Goal: Task Accomplishment & Management: Use online tool/utility

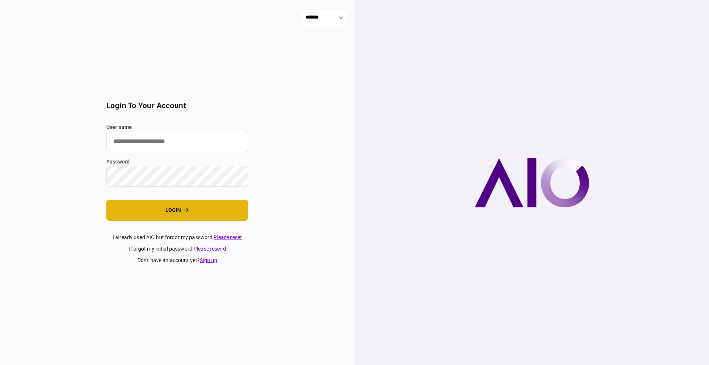
type input "****"
click at [144, 213] on button "login" at bounding box center [177, 210] width 142 height 21
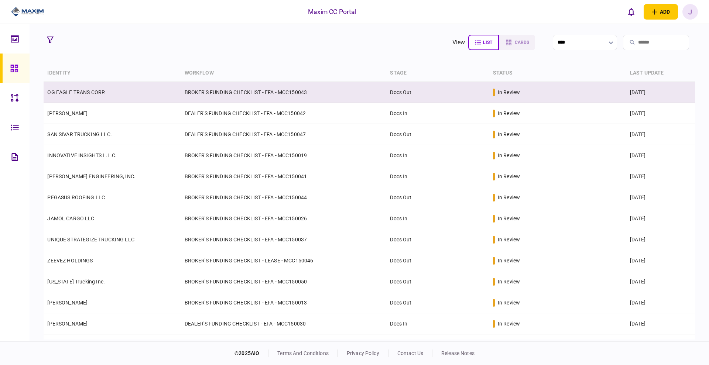
click at [83, 96] on td "OG EAGLE TRANS CORP." at bounding box center [112, 92] width 137 height 21
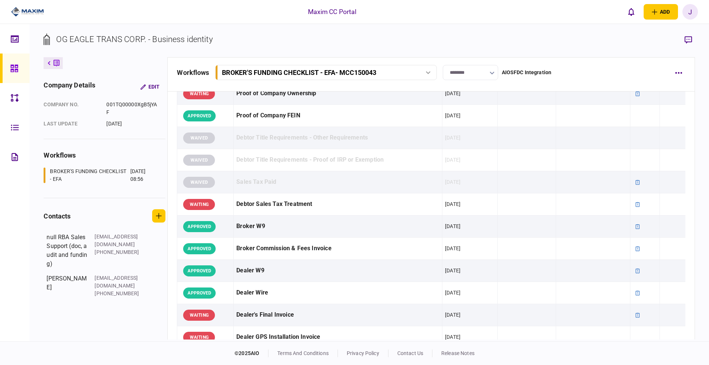
scroll to position [277, 0]
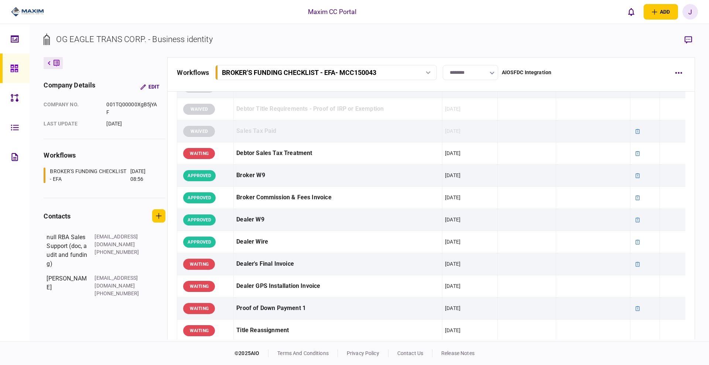
click at [3, 55] on link at bounding box center [15, 69] width 30 height 30
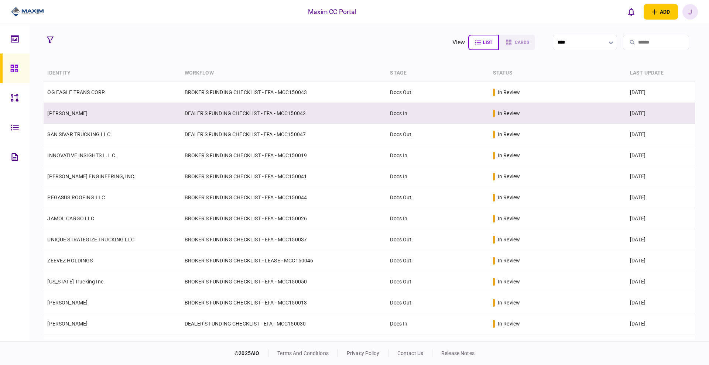
click at [70, 111] on link "[PERSON_NAME]" at bounding box center [67, 113] width 40 height 6
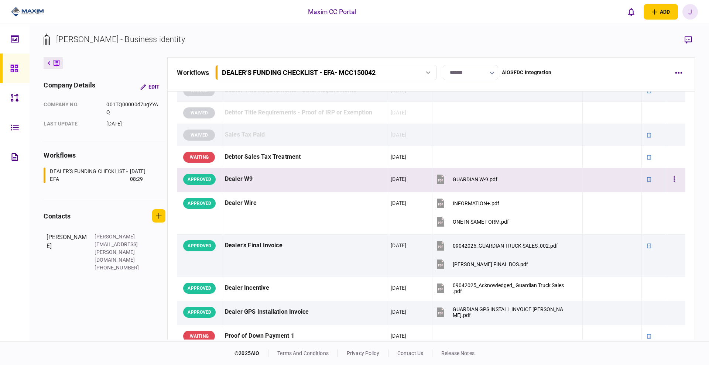
scroll to position [600, 0]
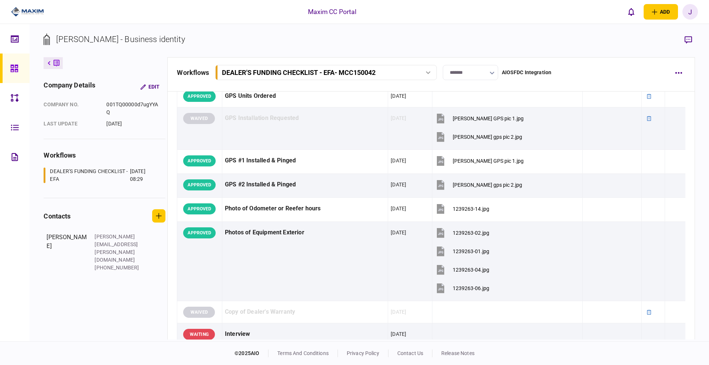
click at [8, 70] on link at bounding box center [15, 69] width 30 height 30
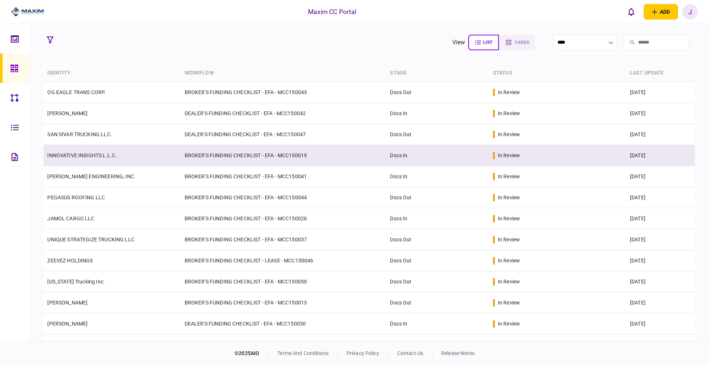
click at [103, 148] on td "INNOVATIVE INSIGHTS L.L.C." at bounding box center [112, 155] width 137 height 21
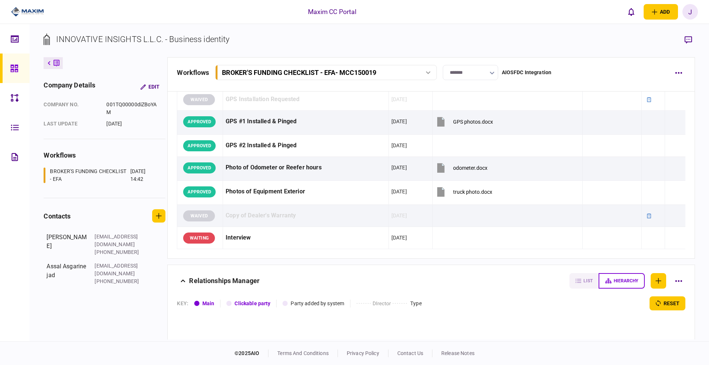
scroll to position [785, 0]
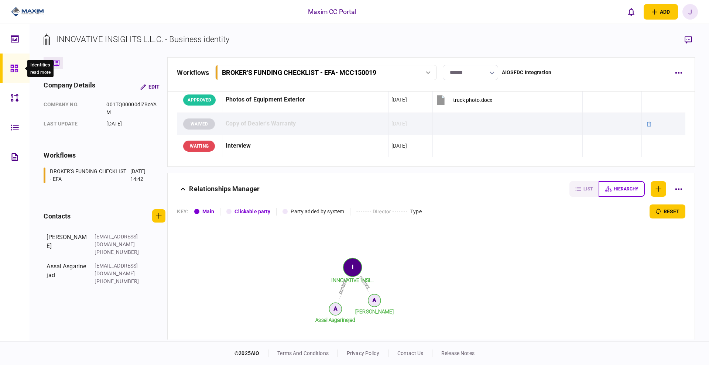
click at [18, 74] on div at bounding box center [16, 69] width 12 height 30
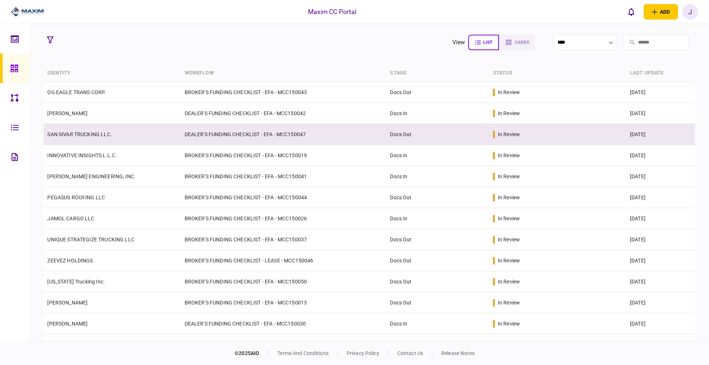
click at [59, 130] on td "SAN SIVAR TRUCKING LLC." at bounding box center [112, 134] width 137 height 21
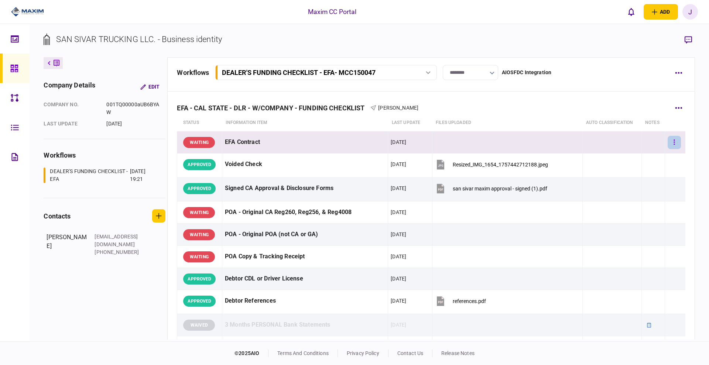
click at [668, 143] on button "button" at bounding box center [674, 142] width 13 height 13
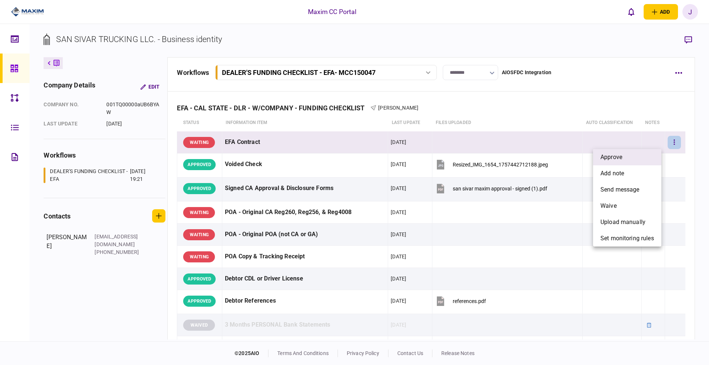
click at [621, 157] on span "approve" at bounding box center [612, 157] width 22 height 9
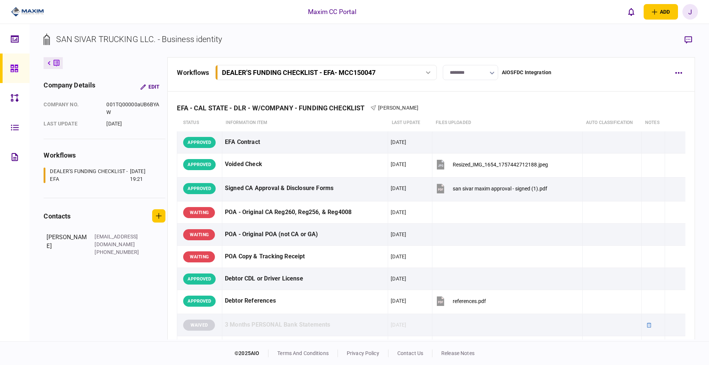
click at [480, 72] on input "********" at bounding box center [470, 72] width 55 height 15
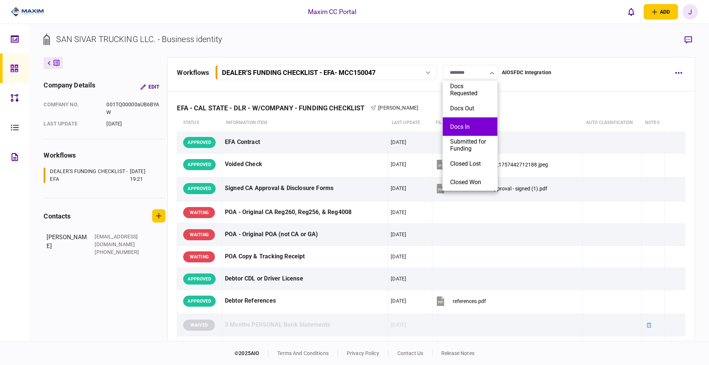
click at [466, 131] on li "Docs In" at bounding box center [470, 126] width 55 height 18
type input "*******"
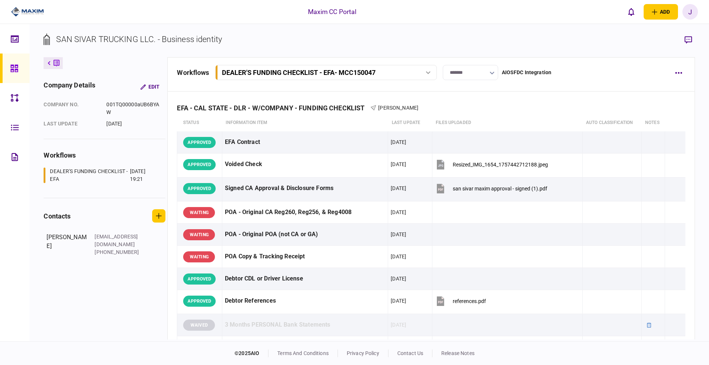
click at [6, 61] on link at bounding box center [15, 69] width 30 height 30
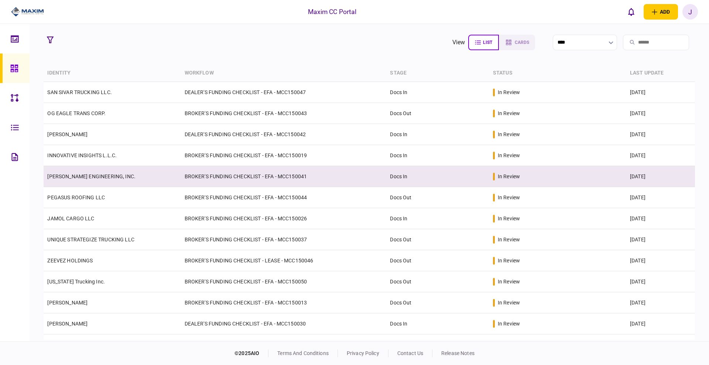
click at [83, 175] on link "[PERSON_NAME] ENGINEERING, INC." at bounding box center [91, 177] width 88 height 6
